Goal: Transaction & Acquisition: Purchase product/service

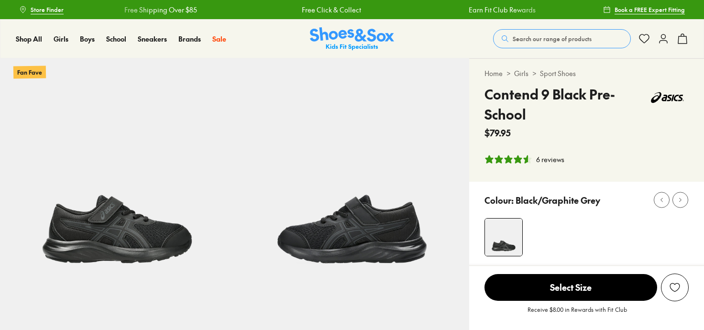
select select "*"
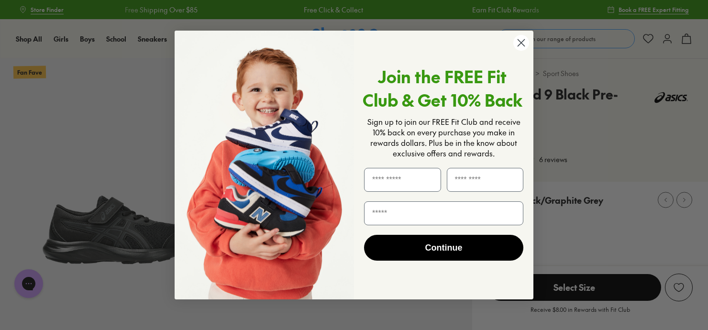
click at [520, 39] on circle "Close dialog" at bounding box center [521, 43] width 16 height 16
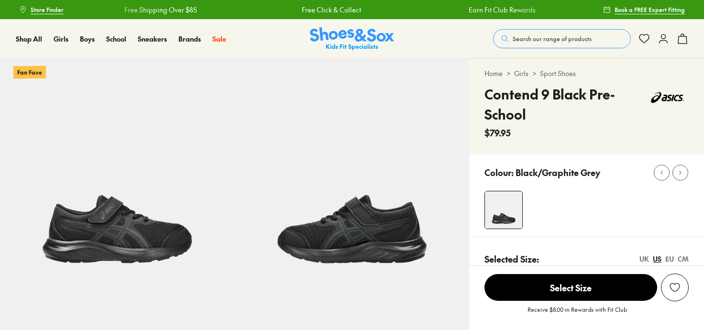
select select "*"
